Goal: Navigation & Orientation: Find specific page/section

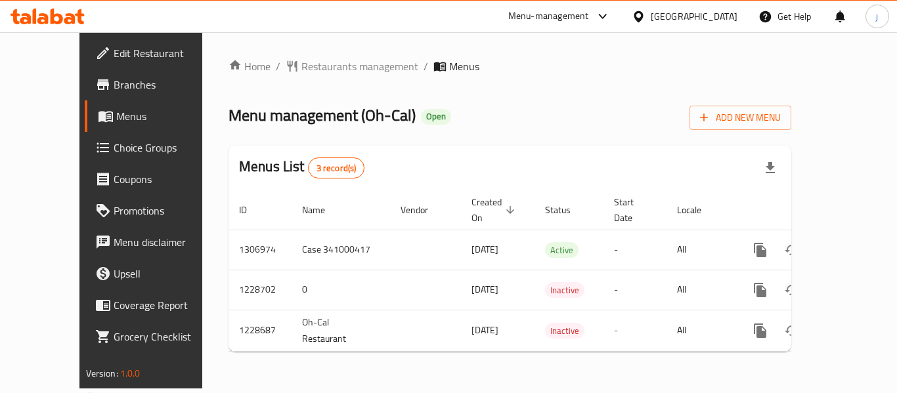
click at [673, 18] on div "United Arab Emirates" at bounding box center [694, 16] width 87 height 14
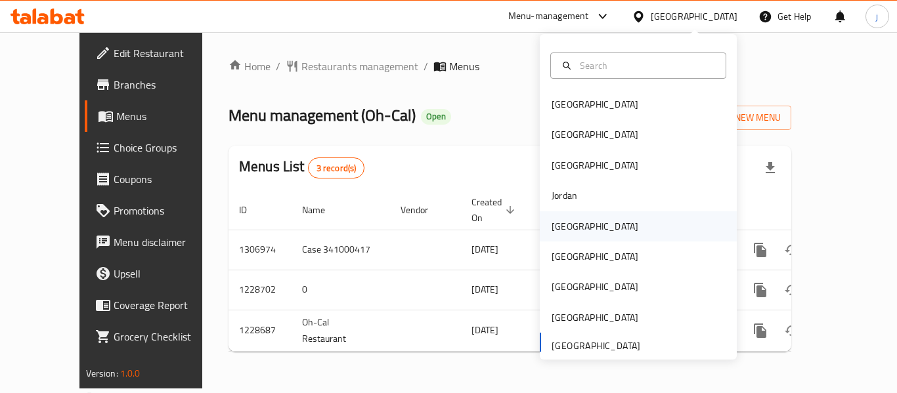
click at [582, 226] on div "[GEOGRAPHIC_DATA]" at bounding box center [638, 226] width 197 height 30
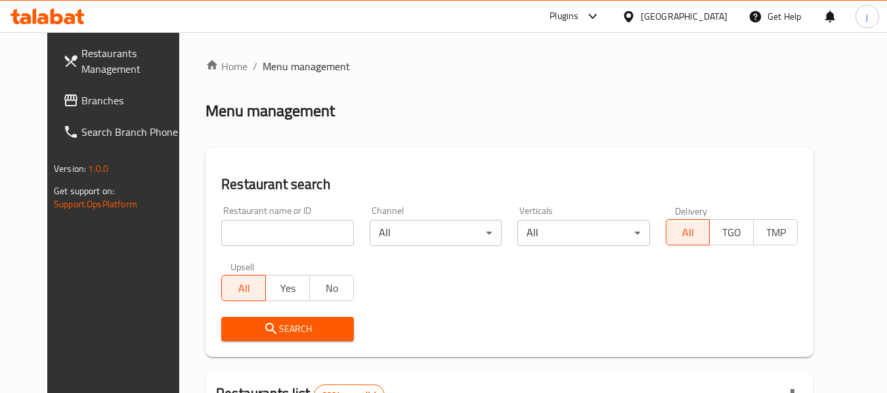
click at [81, 100] on span "Branches" at bounding box center [133, 101] width 104 height 16
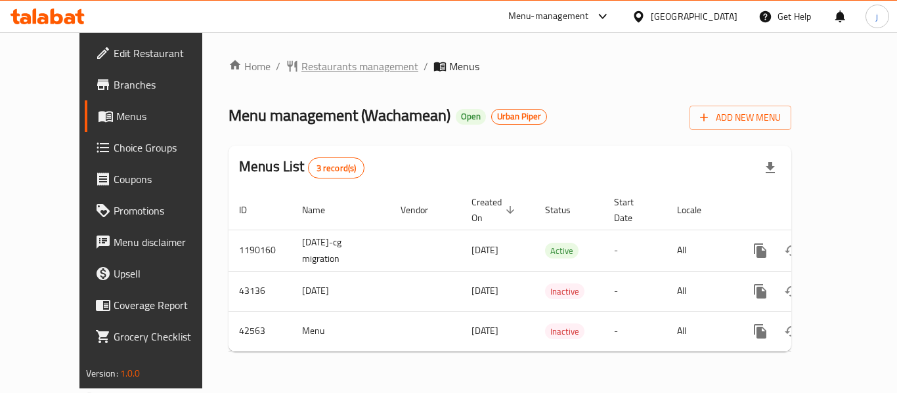
click at [315, 64] on span "Restaurants management" at bounding box center [359, 66] width 117 height 16
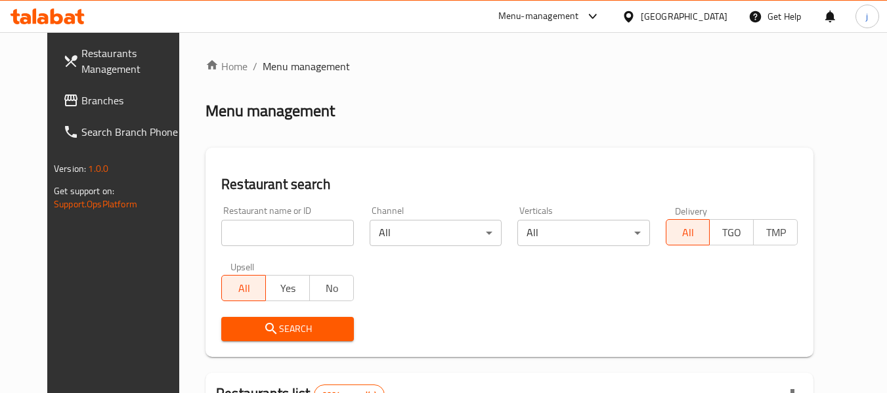
click at [270, 234] on input "search" at bounding box center [287, 233] width 132 height 26
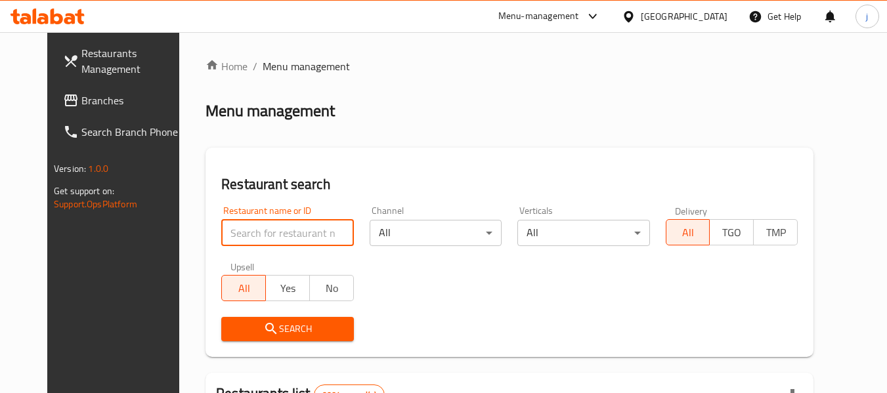
paste input "22032"
type input "22032"
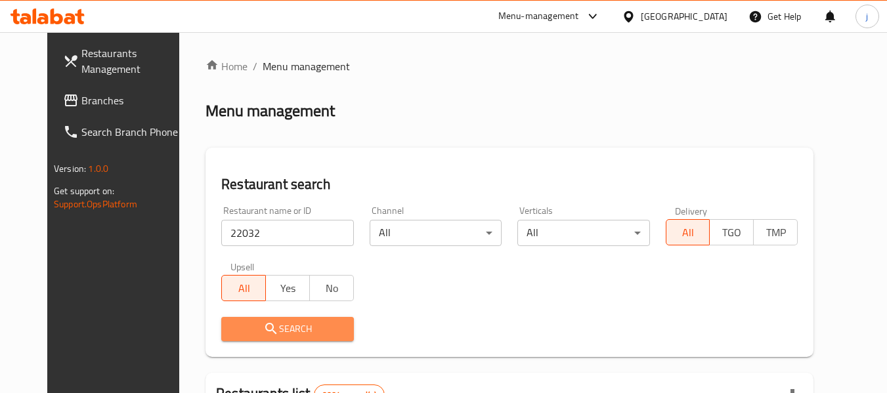
click at [280, 326] on span "Search" at bounding box center [287, 329] width 111 height 16
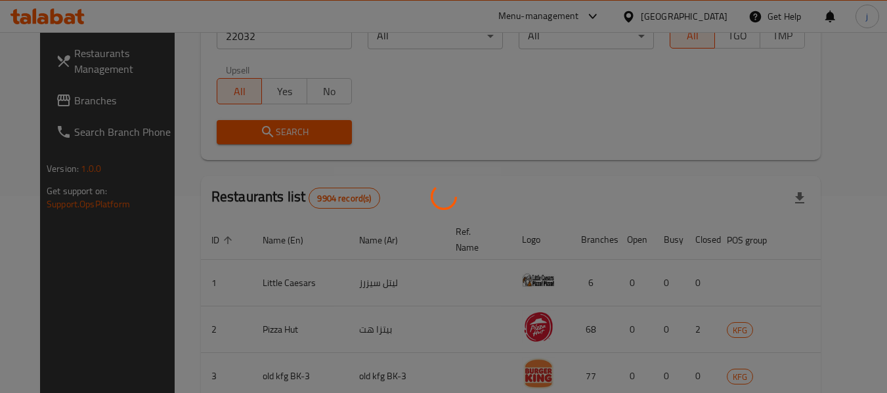
scroll to position [181, 0]
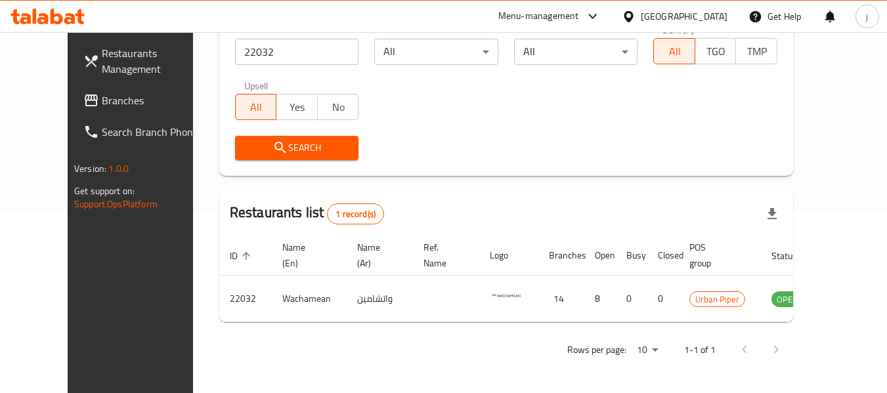
click at [290, 136] on button "Search" at bounding box center [297, 148] width 124 height 24
